Goal: Transaction & Acquisition: Purchase product/service

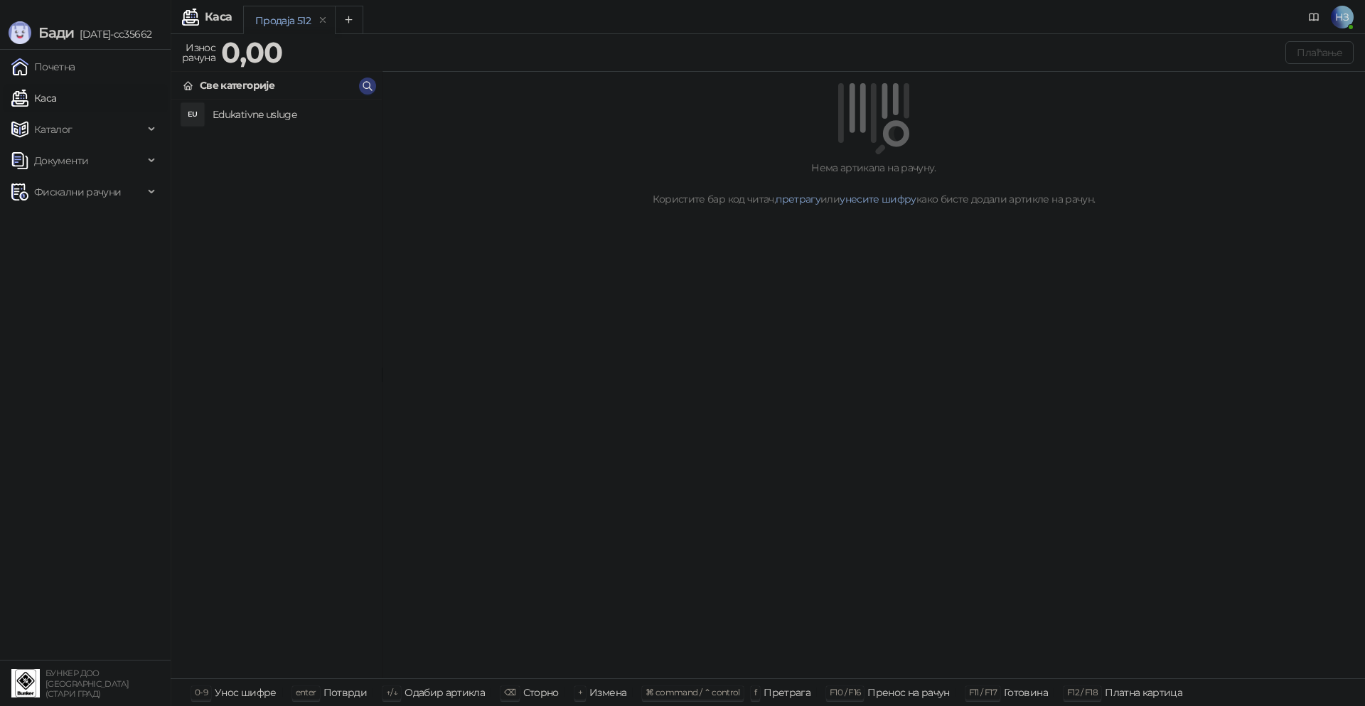
click at [259, 109] on h4 "Edukativne usluge" at bounding box center [292, 114] width 158 height 23
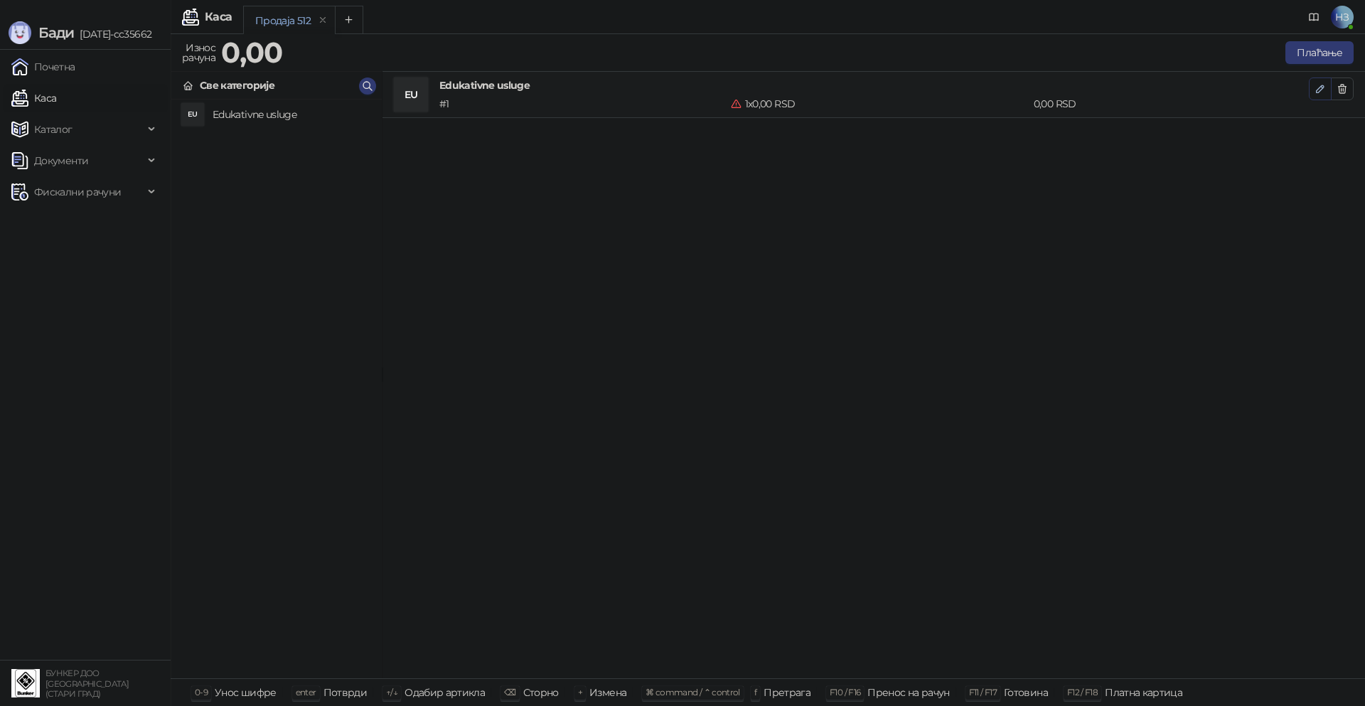
click at [1323, 91] on icon "button" at bounding box center [1319, 88] width 11 height 11
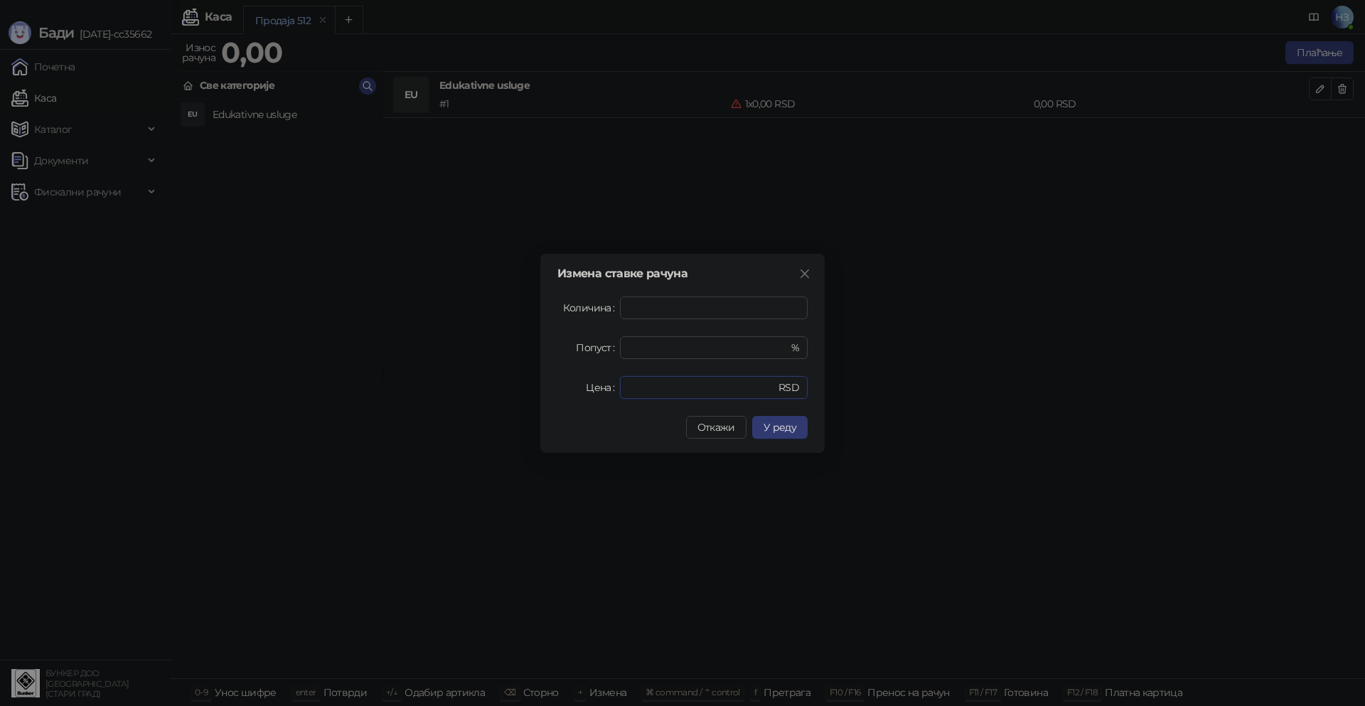
drag, startPoint x: 674, startPoint y: 390, endPoint x: 610, endPoint y: 384, distance: 64.3
click at [610, 384] on div "Цена * RSD" at bounding box center [682, 387] width 250 height 23
type input "****"
click at [783, 431] on span "У реду" at bounding box center [779, 427] width 33 height 13
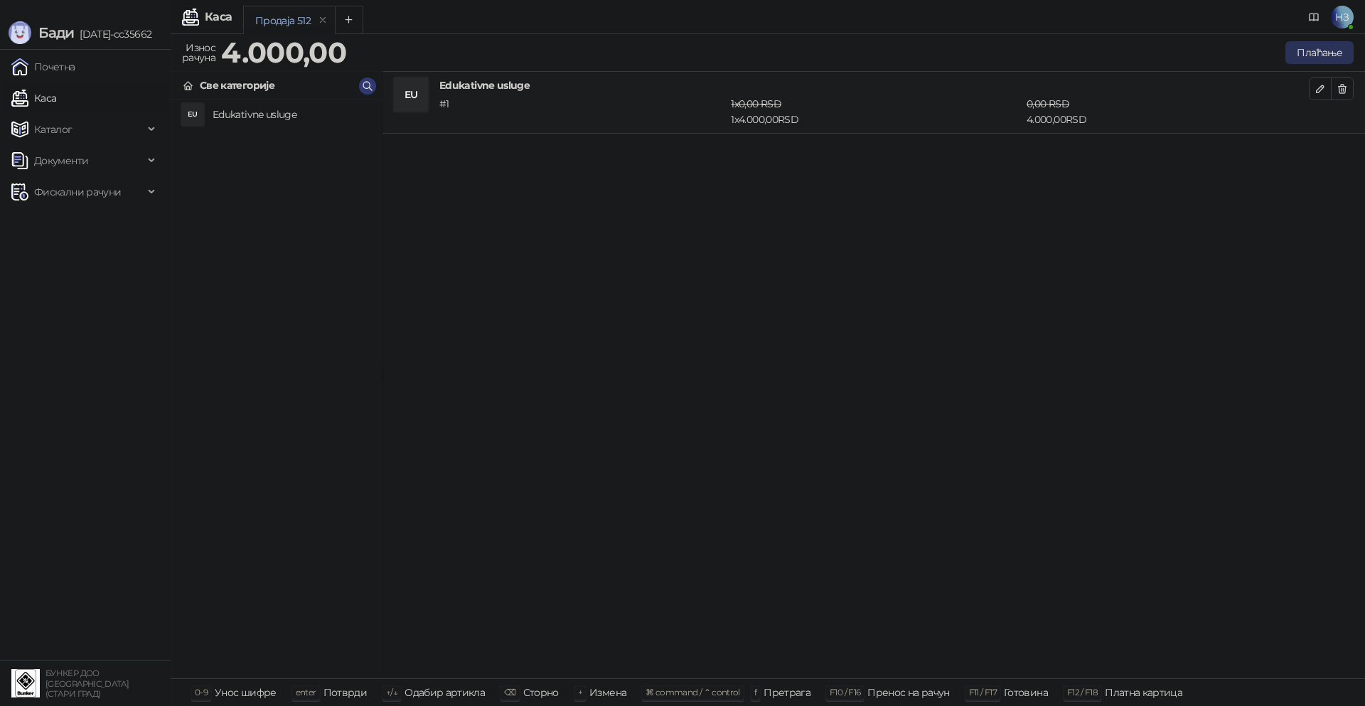
click at [1320, 50] on button "Плаћање" at bounding box center [1319, 52] width 68 height 23
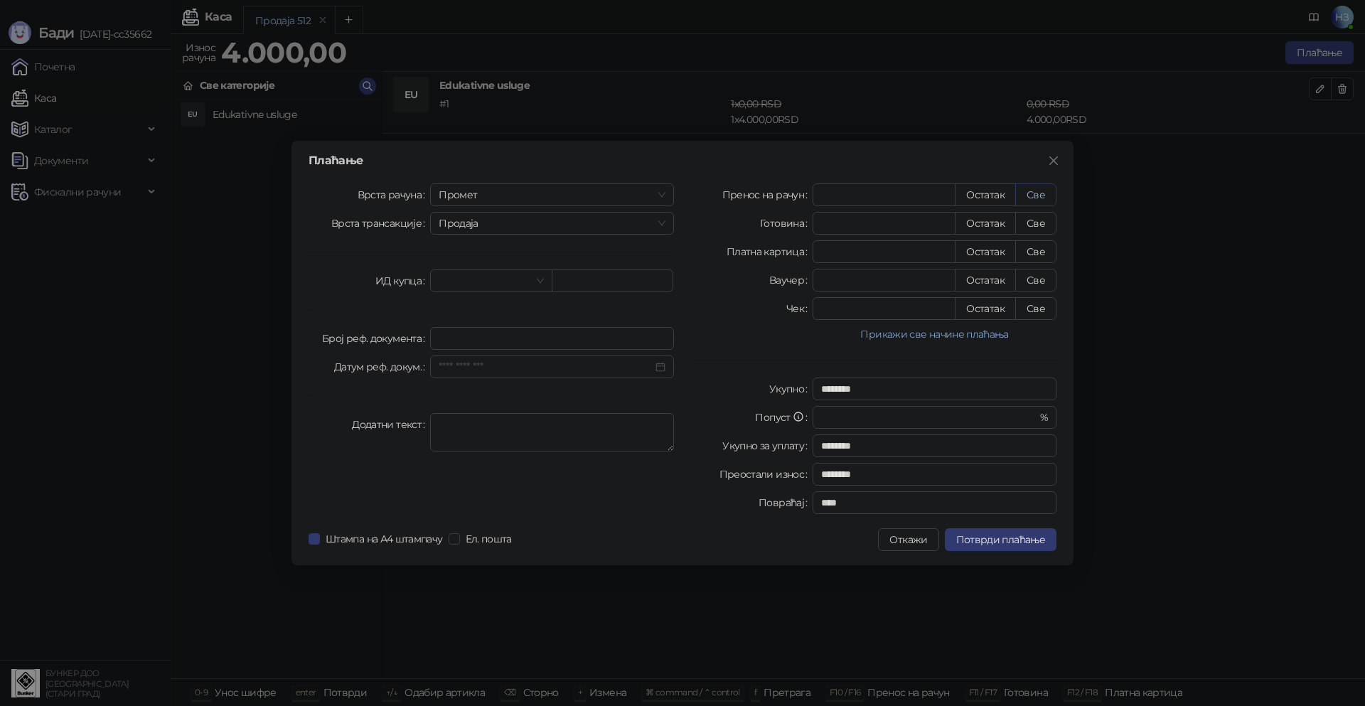
click at [1042, 188] on button "Све" at bounding box center [1035, 194] width 41 height 23
type input "****"
click at [995, 537] on span "Потврди плаћање" at bounding box center [1000, 539] width 89 height 13
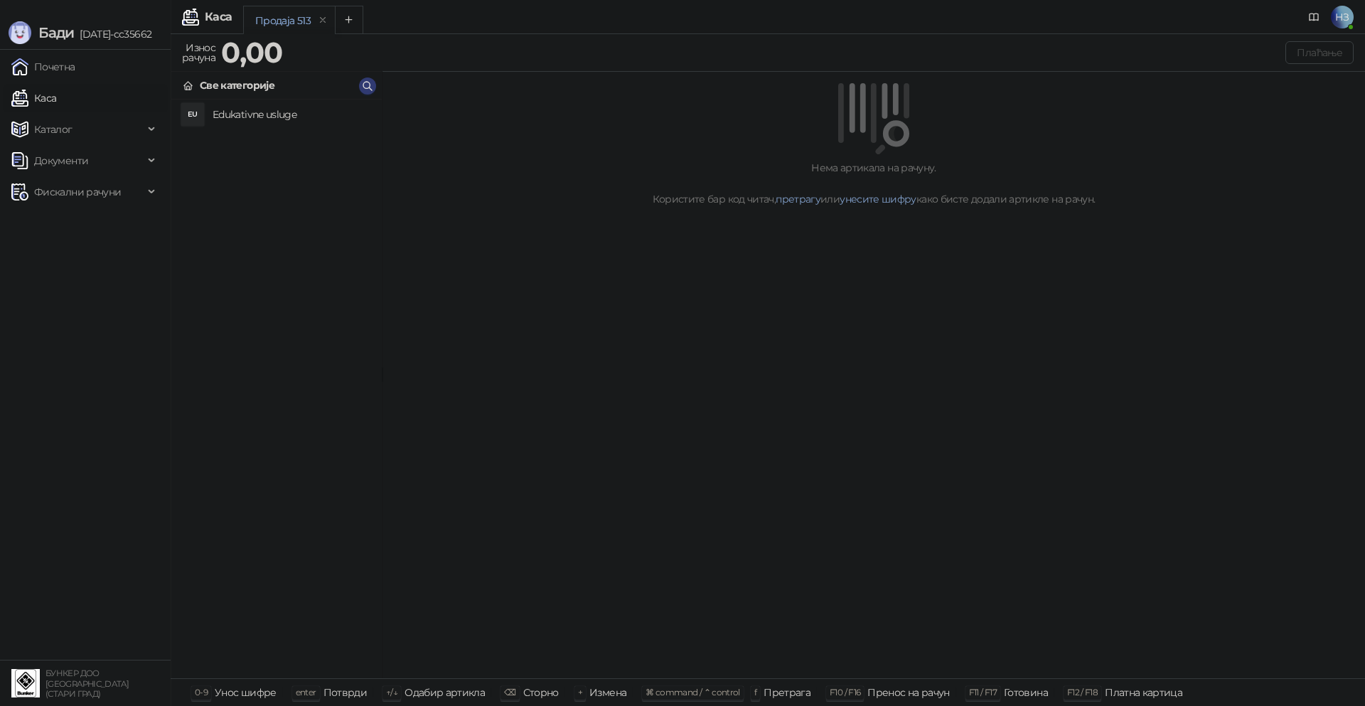
click at [24, 16] on div "[PERSON_NAME] [DATE]-cc35662" at bounding box center [85, 25] width 171 height 50
